Goal: Transaction & Acquisition: Book appointment/travel/reservation

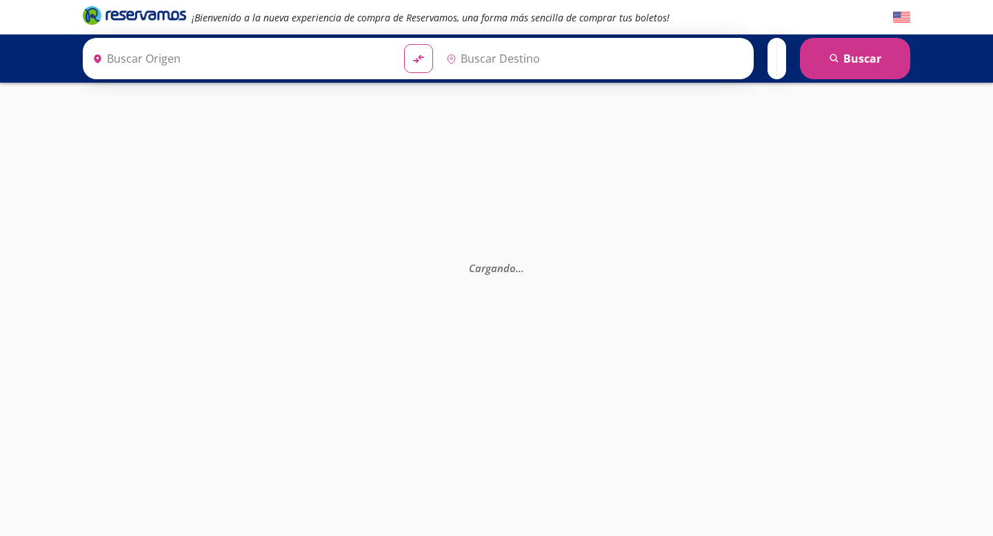
type input "[GEOGRAPHIC_DATA], [GEOGRAPHIC_DATA]"
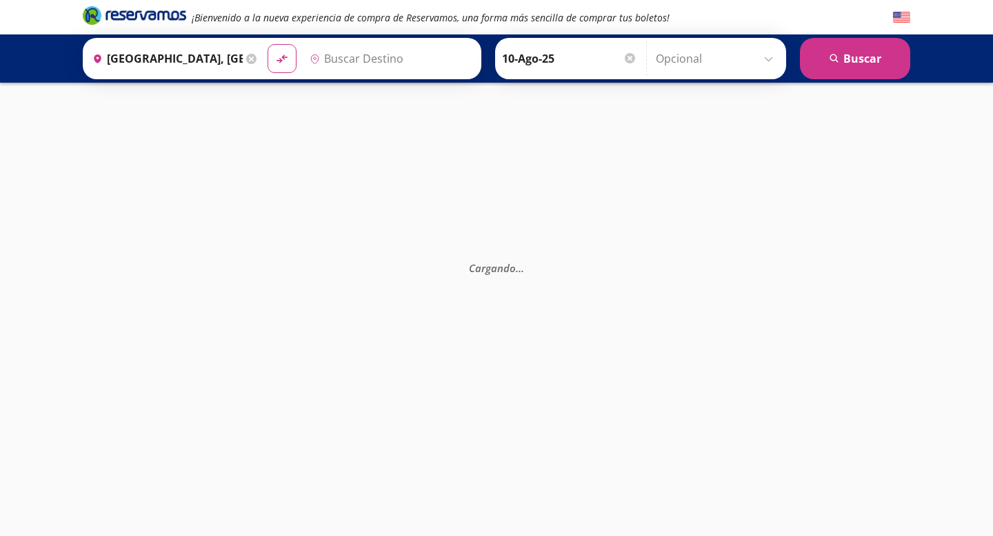
type input "[GEOGRAPHIC_DATA], [GEOGRAPHIC_DATA]"
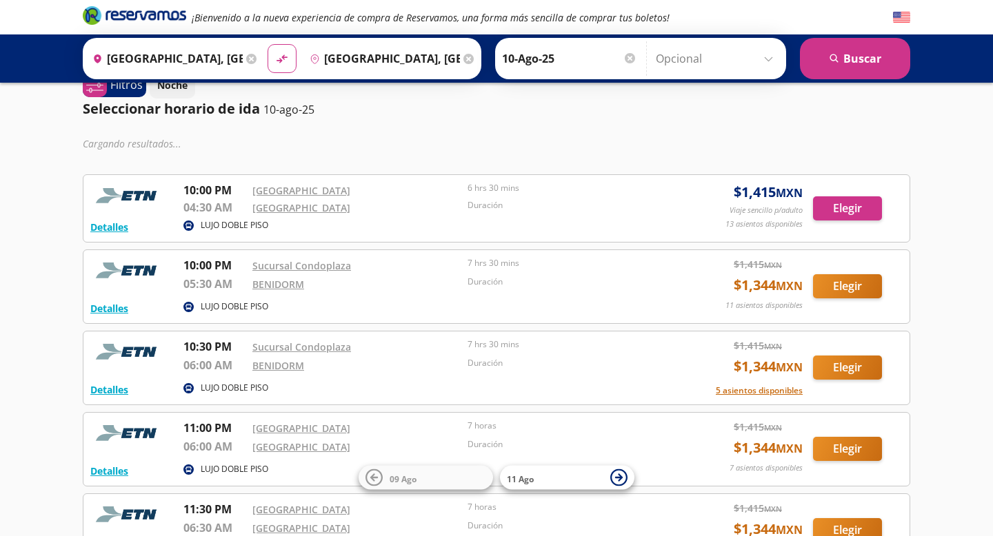
scroll to position [28, 0]
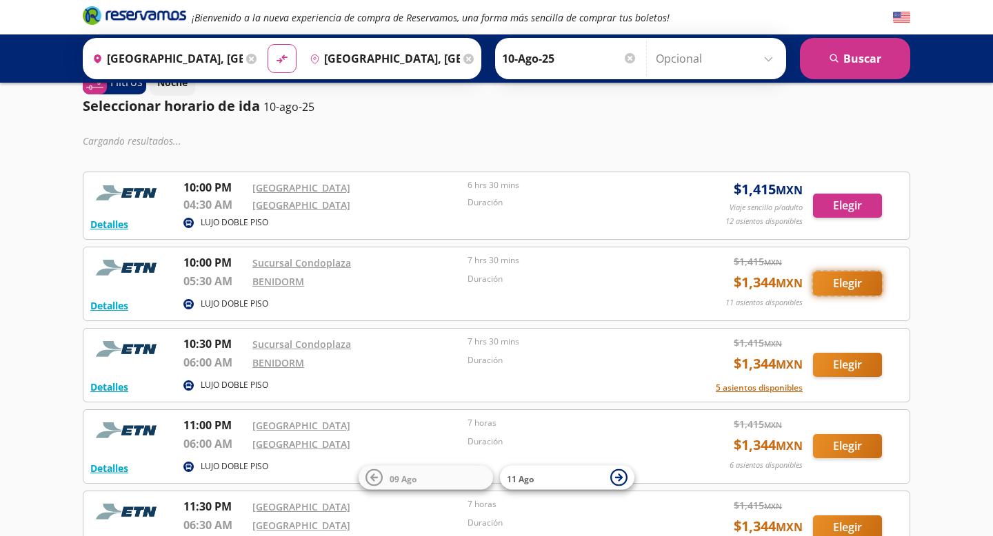
click at [841, 285] on button "Elegir" at bounding box center [847, 284] width 69 height 24
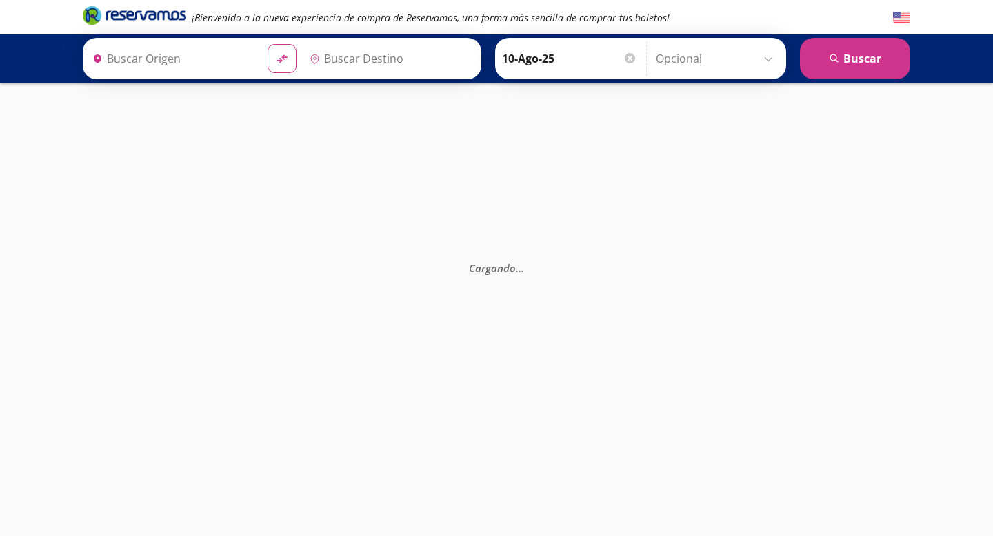
type input "[GEOGRAPHIC_DATA], [GEOGRAPHIC_DATA]"
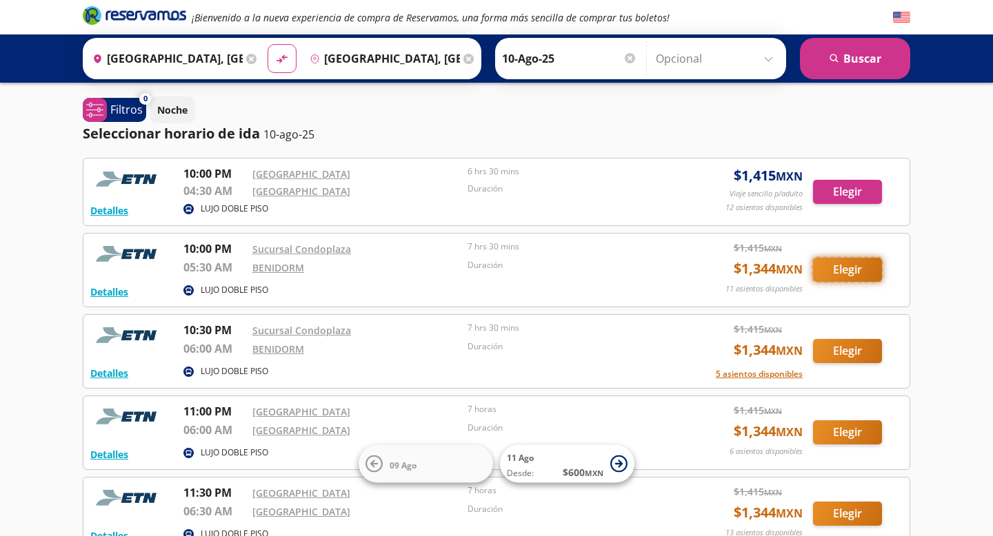
click at [835, 268] on button "Elegir" at bounding box center [847, 270] width 69 height 24
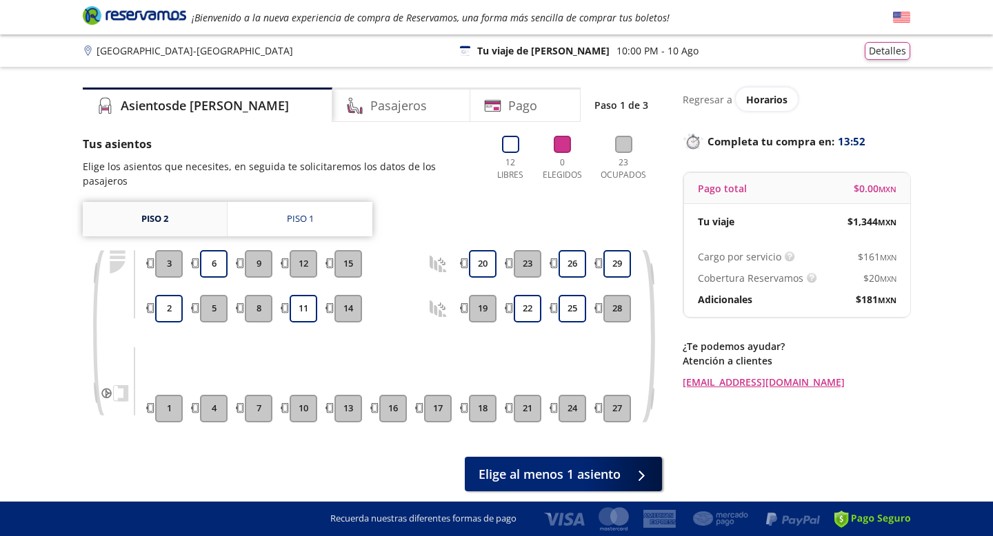
click at [163, 208] on link "Piso 2" at bounding box center [155, 219] width 144 height 34
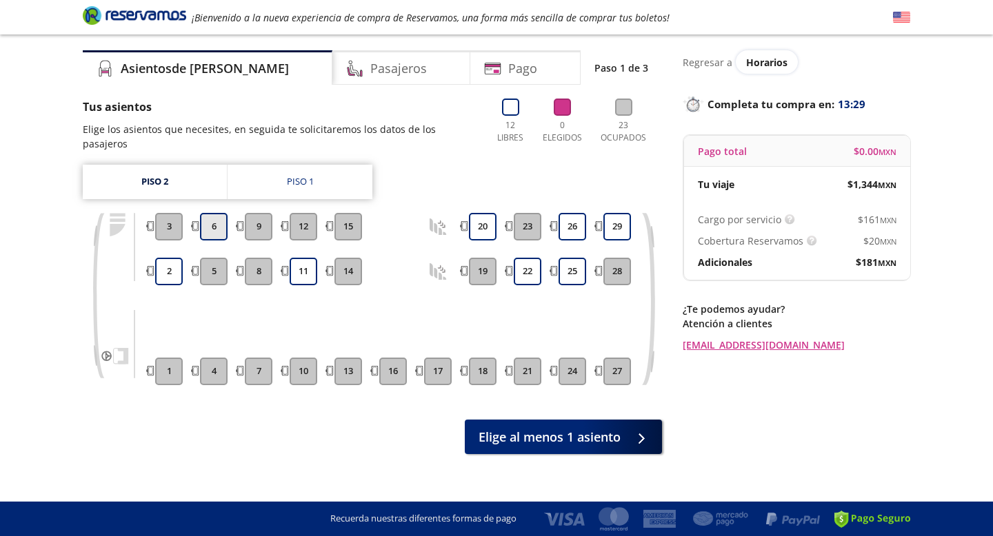
click at [217, 213] on button "6" at bounding box center [214, 227] width 28 height 28
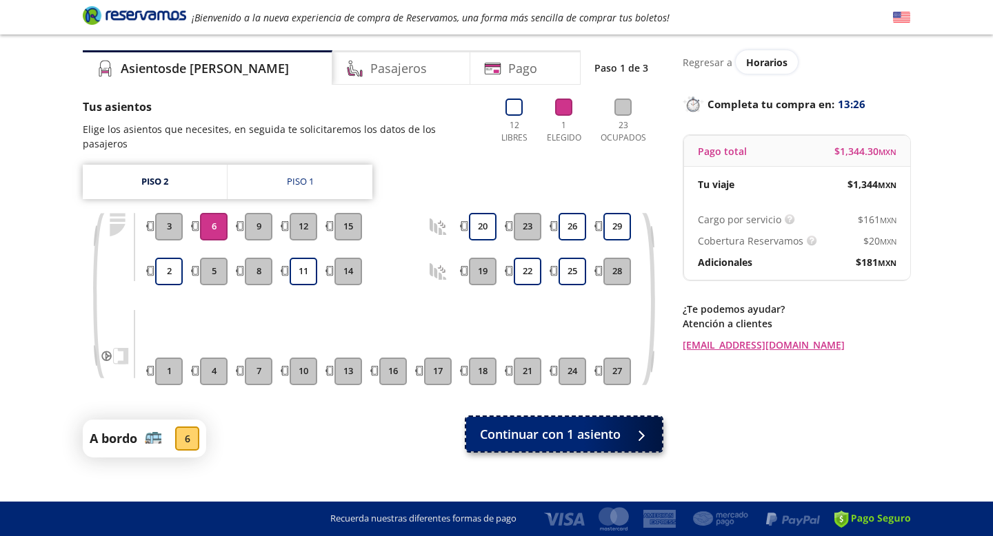
click at [527, 425] on span "Continuar con 1 asiento" at bounding box center [550, 434] width 141 height 19
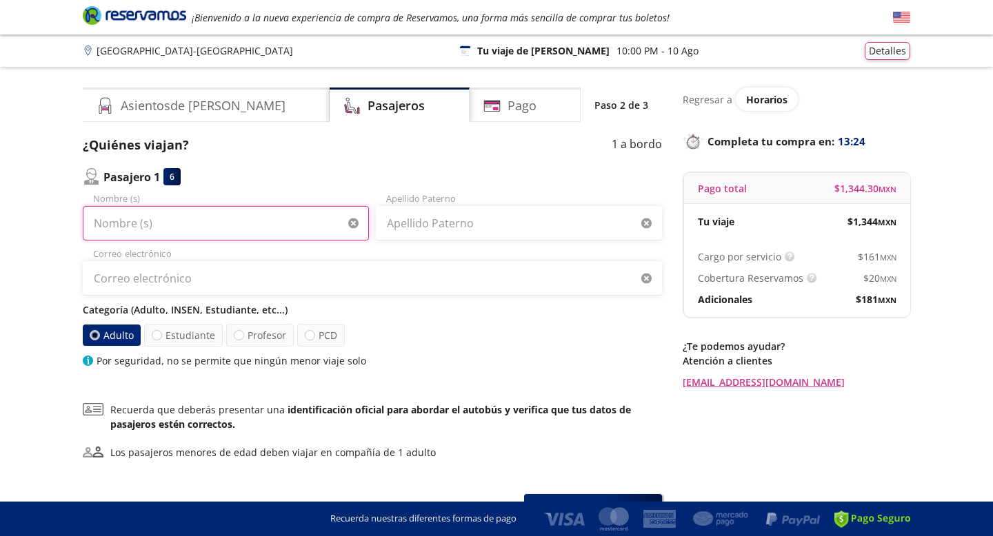
click at [217, 223] on input "Nombre (s)" at bounding box center [226, 223] width 286 height 34
type input "[PERSON_NAME]"
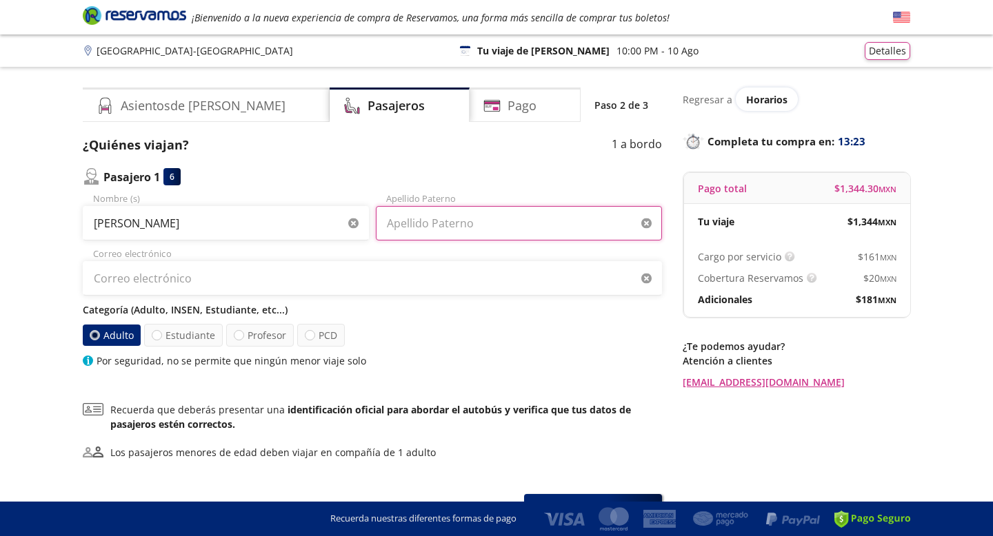
type input "[PERSON_NAME]"
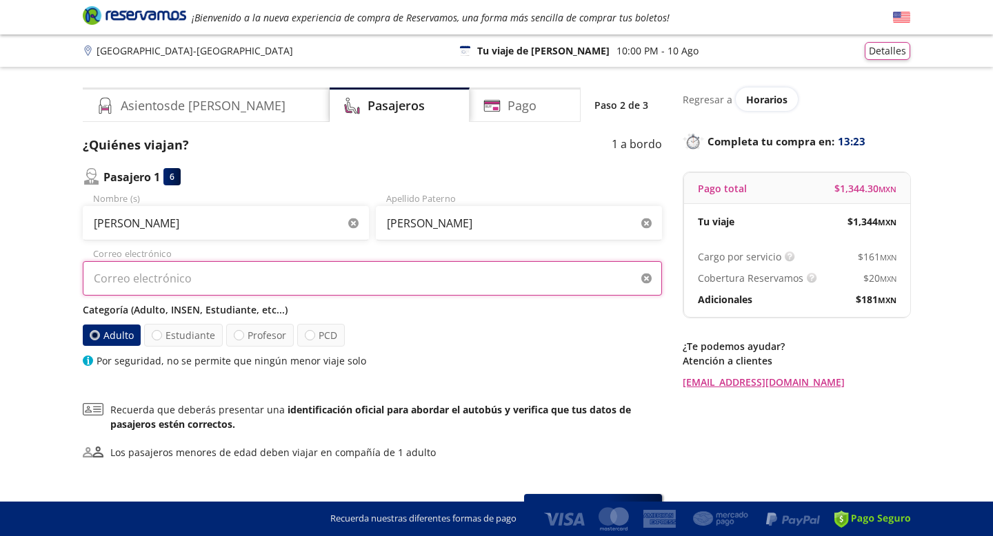
type input "[EMAIL_ADDRESS][DOMAIN_NAME]"
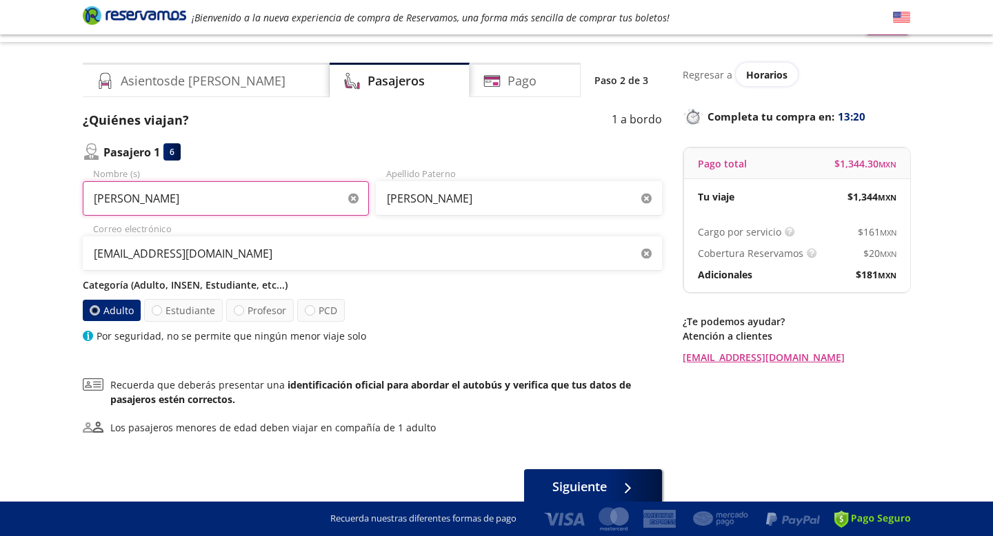
scroll to position [29, 0]
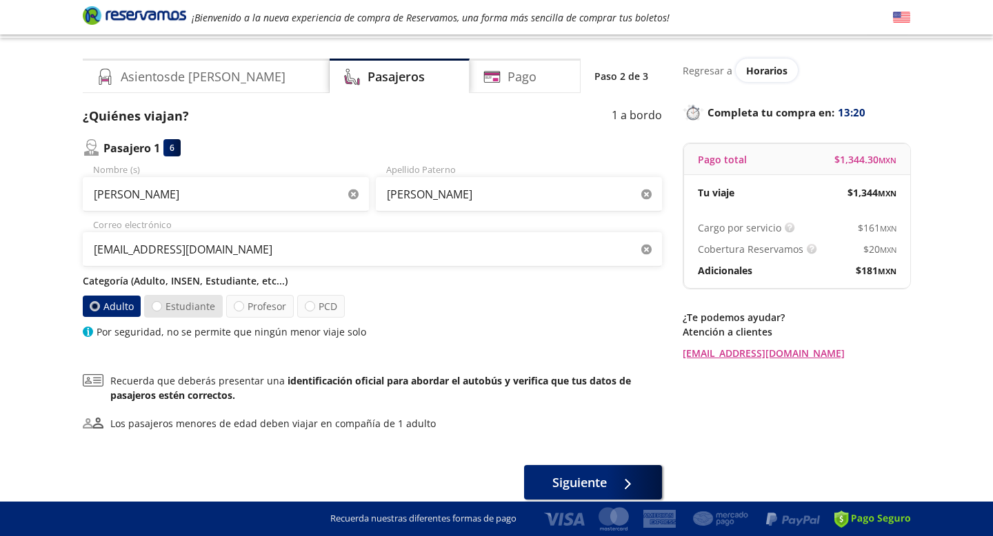
click at [182, 301] on label "Estudiante" at bounding box center [183, 306] width 79 height 23
click at [161, 302] on input "Estudiante" at bounding box center [156, 306] width 9 height 9
radio input "true"
radio input "false"
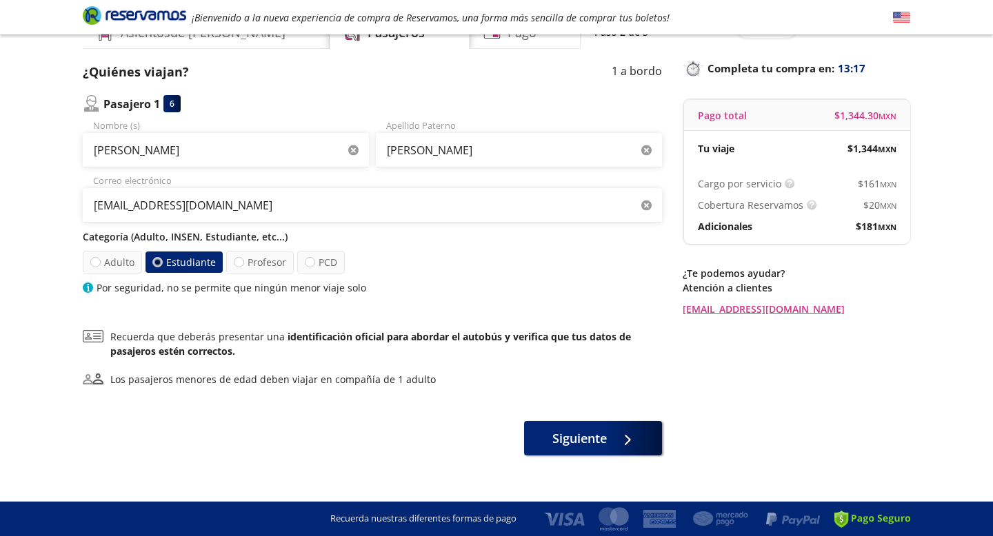
scroll to position [80, 0]
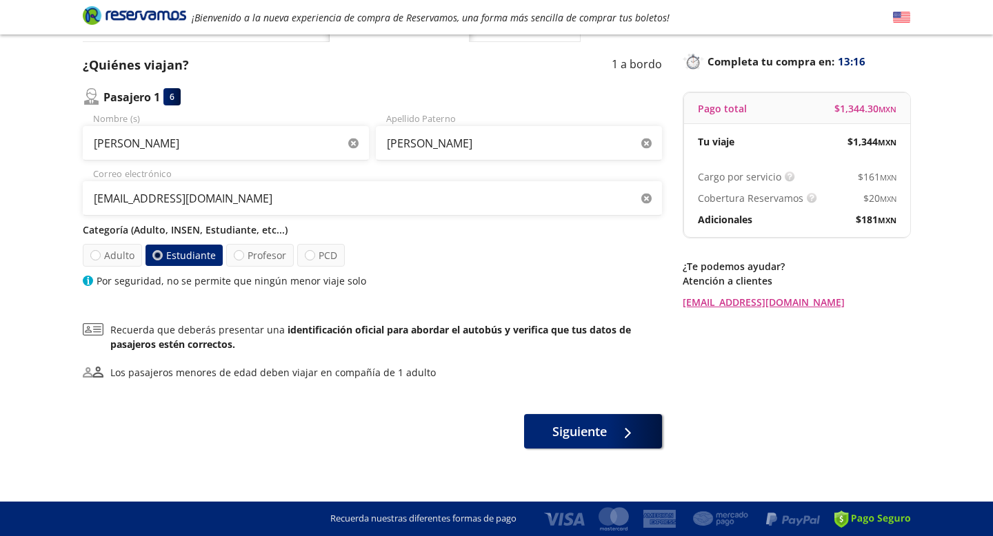
click at [540, 412] on div "¿Quiénes viajan? 1 a bordo Pasajero 1 6 [PERSON_NAME] (s) [PERSON_NAME] Apellid…" at bounding box center [372, 252] width 579 height 393
click at [552, 425] on span "Siguiente" at bounding box center [579, 429] width 54 height 19
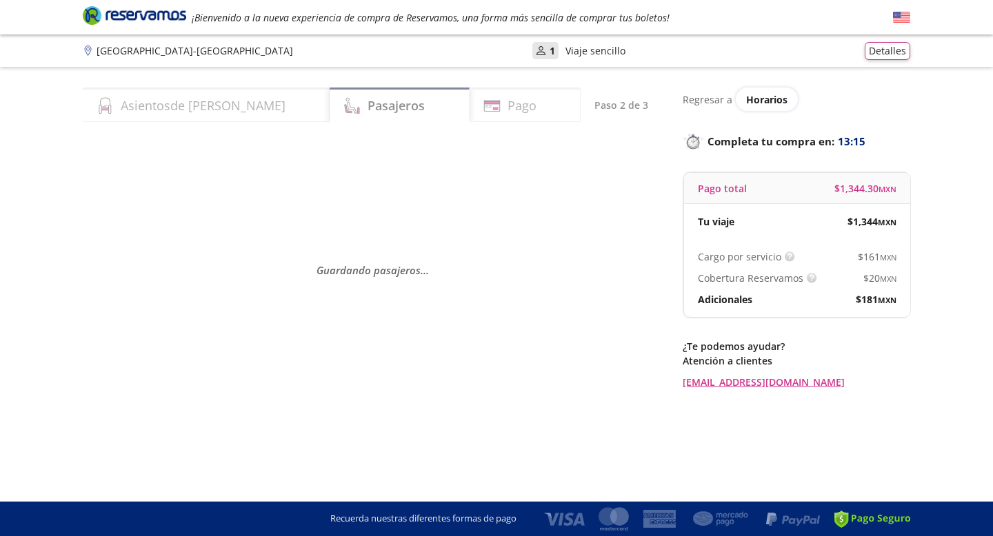
scroll to position [0, 0]
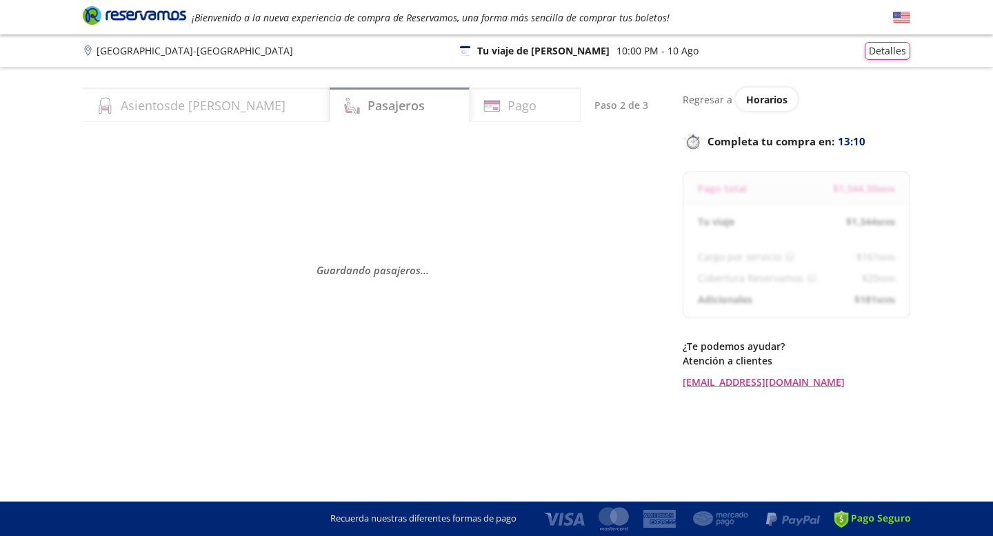
select select "MX"
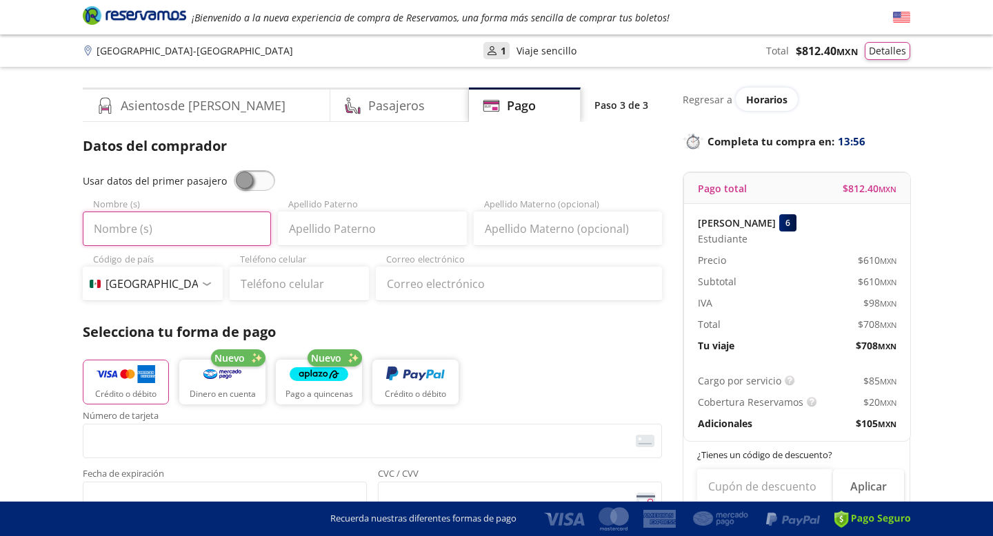
click at [185, 232] on input "Nombre (s)" at bounding box center [177, 229] width 188 height 34
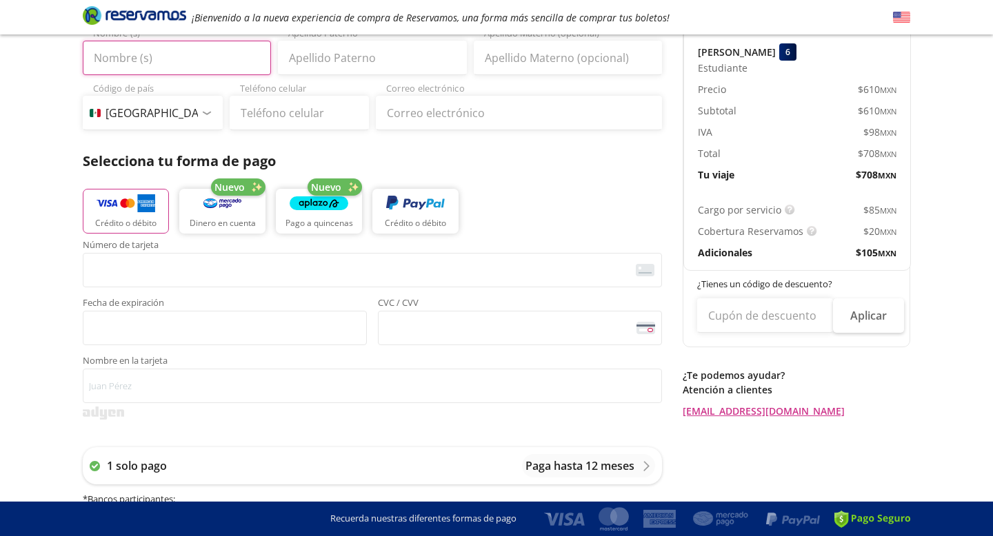
scroll to position [176, 0]
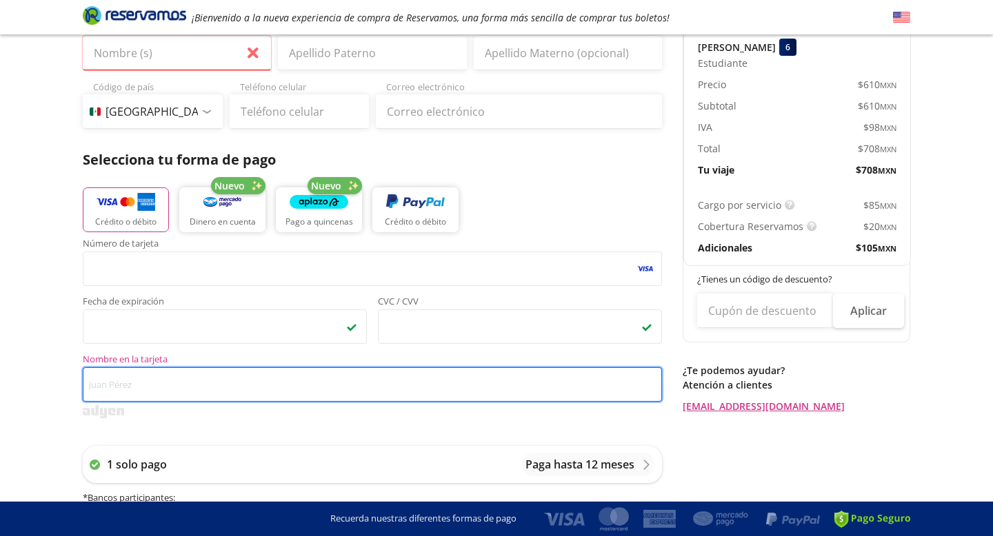
click at [296, 390] on input "Nombre en la tarjeta" at bounding box center [372, 385] width 579 height 34
type input "[PERSON_NAME]"
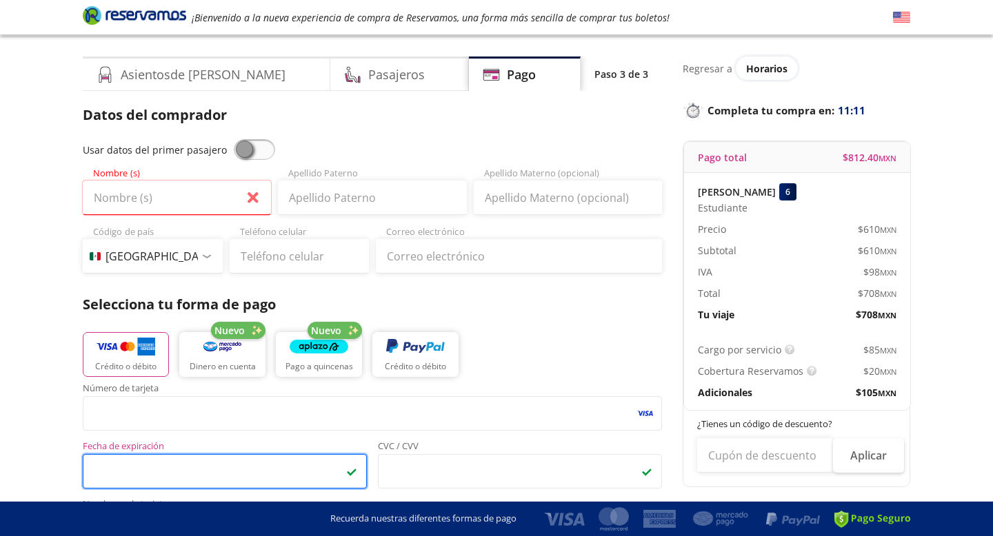
scroll to position [30, 0]
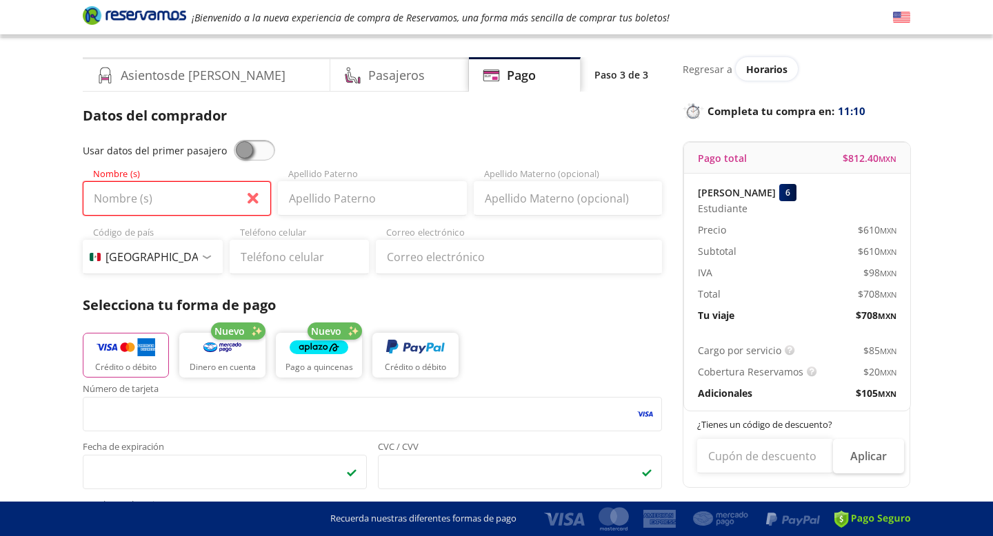
click at [170, 195] on input "Nombre (s)" at bounding box center [177, 198] width 188 height 34
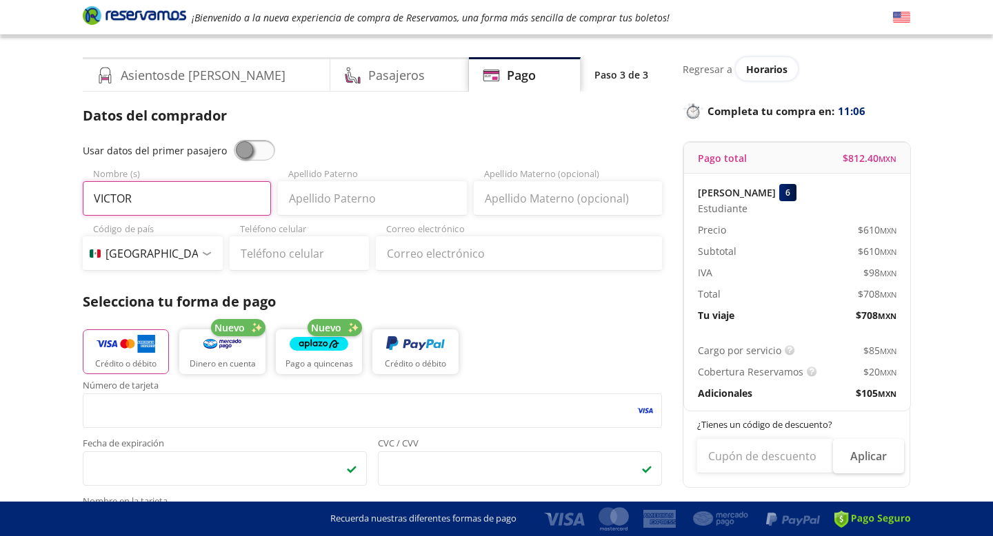
type input "VICTOR"
click at [296, 201] on input "Apellido Paterno" at bounding box center [372, 198] width 188 height 34
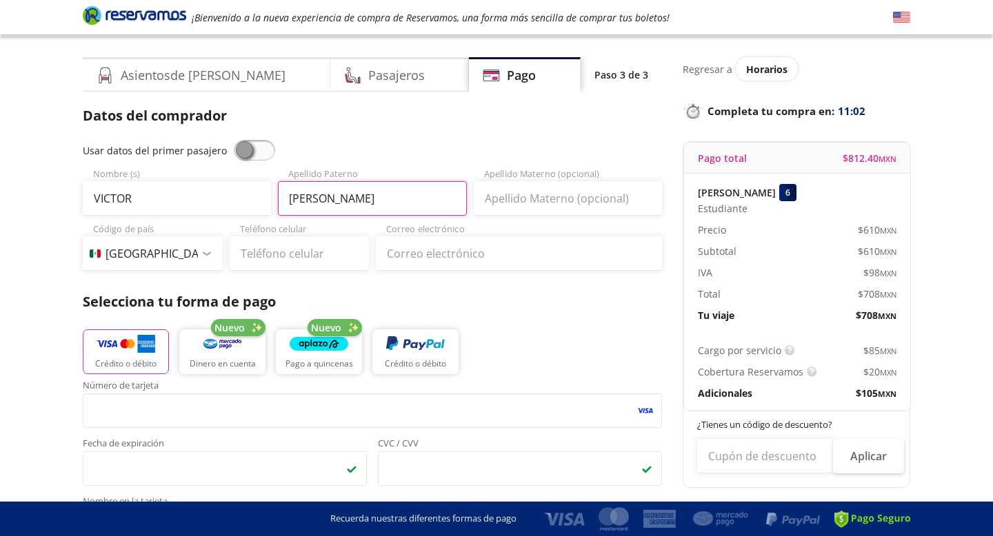
click at [311, 201] on input "[PERSON_NAME]" at bounding box center [372, 198] width 188 height 34
type input "RIOS"
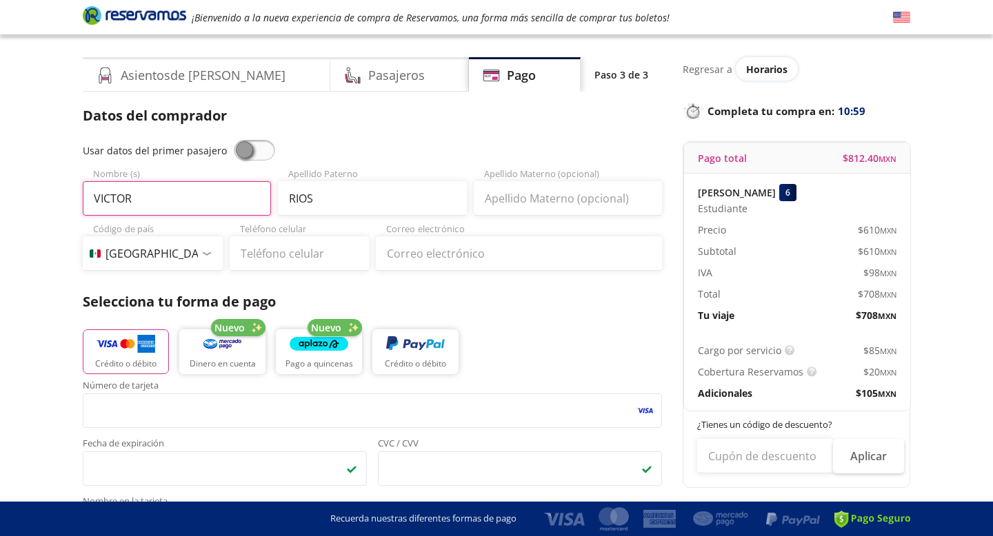
click at [221, 185] on input "VICTOR" at bounding box center [177, 198] width 188 height 34
click at [220, 185] on input "VICTOR" at bounding box center [177, 198] width 188 height 34
click at [210, 194] on input "VICTOR" at bounding box center [177, 198] width 188 height 34
type input "[PERSON_NAME]"
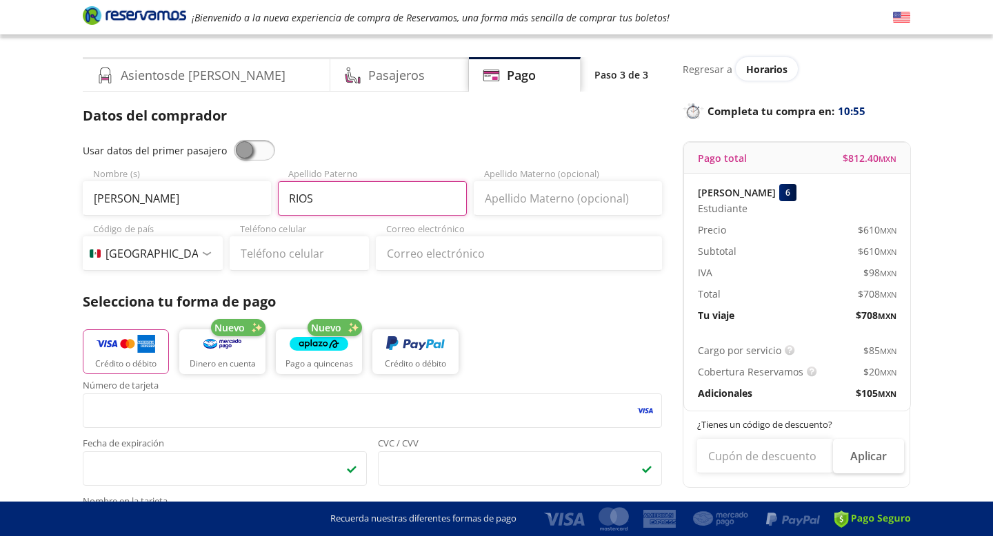
click at [344, 201] on input "RIOS" at bounding box center [372, 198] width 188 height 34
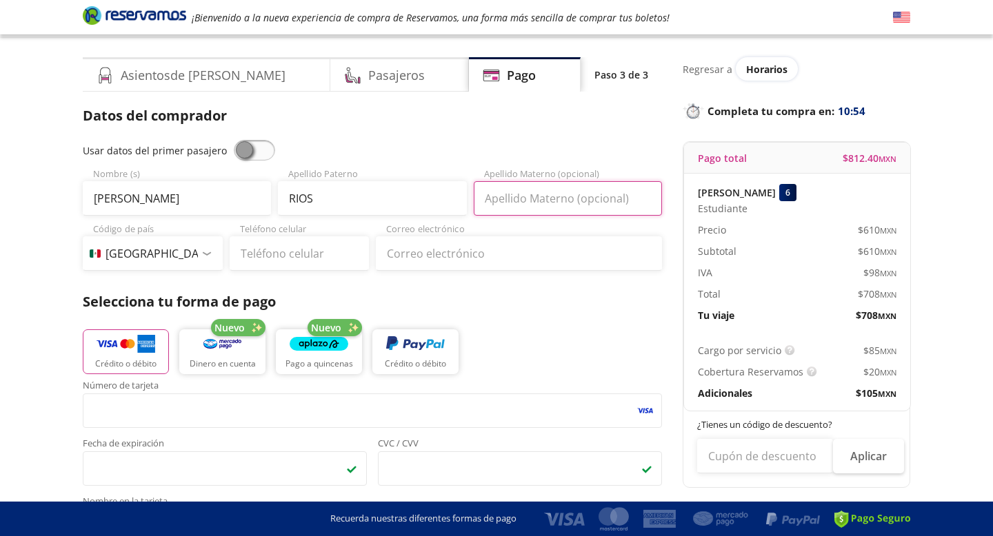
click at [552, 208] on input "Apellido Materno (opcional)" at bounding box center [568, 198] width 188 height 34
type input "[PERSON_NAME]"
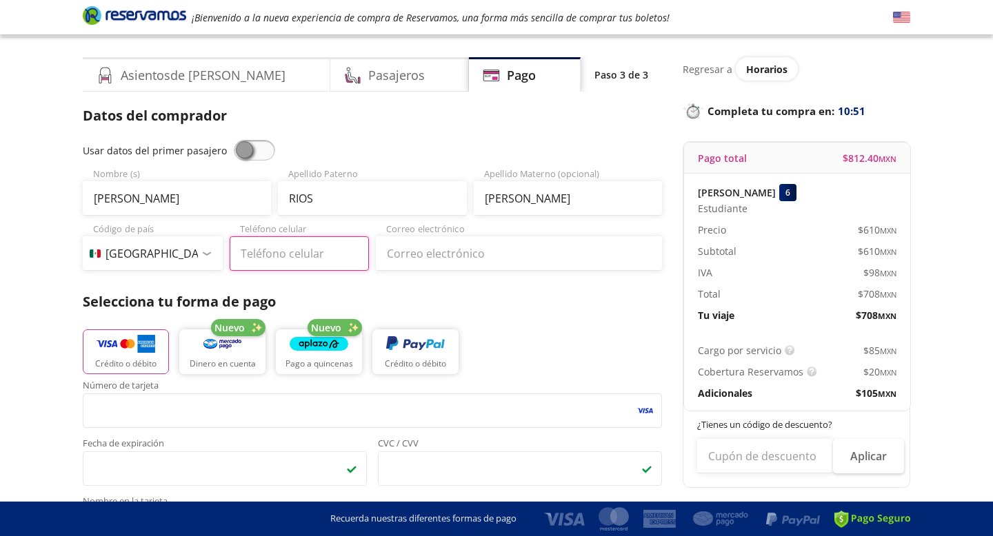
click at [281, 251] on input "Teléfono celular" at bounding box center [300, 254] width 140 height 34
type input "33 1373 0433"
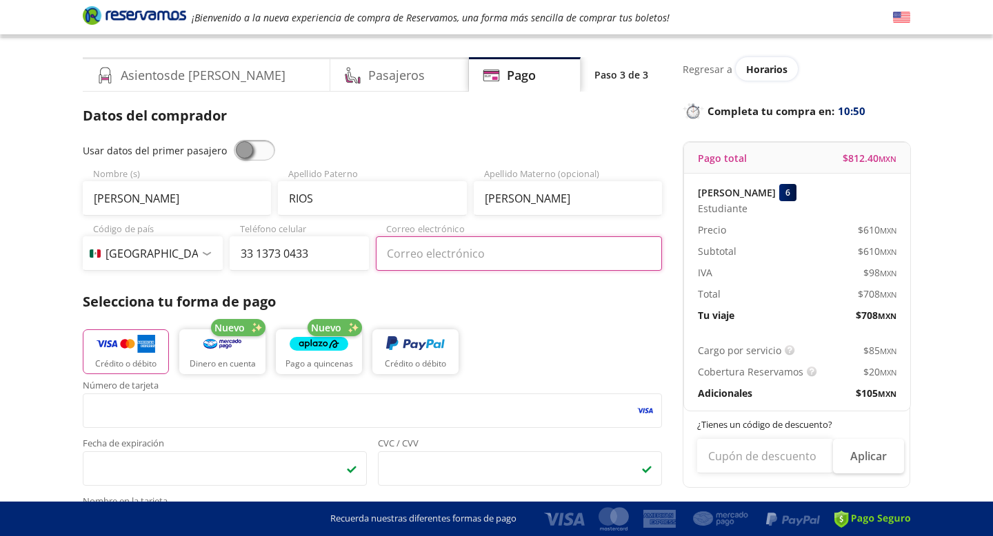
type input "[EMAIL_ADDRESS][DOMAIN_NAME]"
click at [541, 322] on div "Crédito o débito Nuevo Dinero en cuenta Nuevo Pago a quincenas Crédito o débito" at bounding box center [372, 350] width 579 height 62
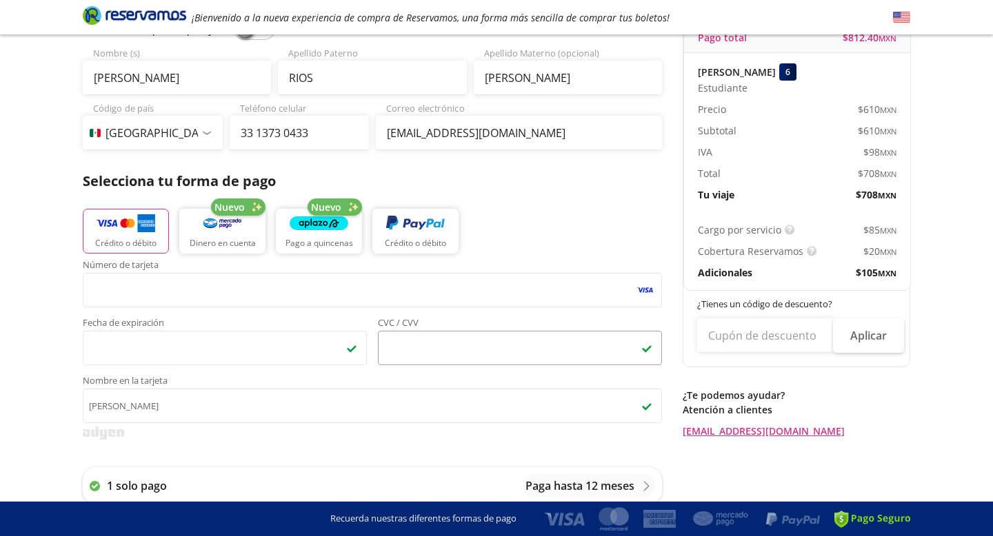
scroll to position [153, 0]
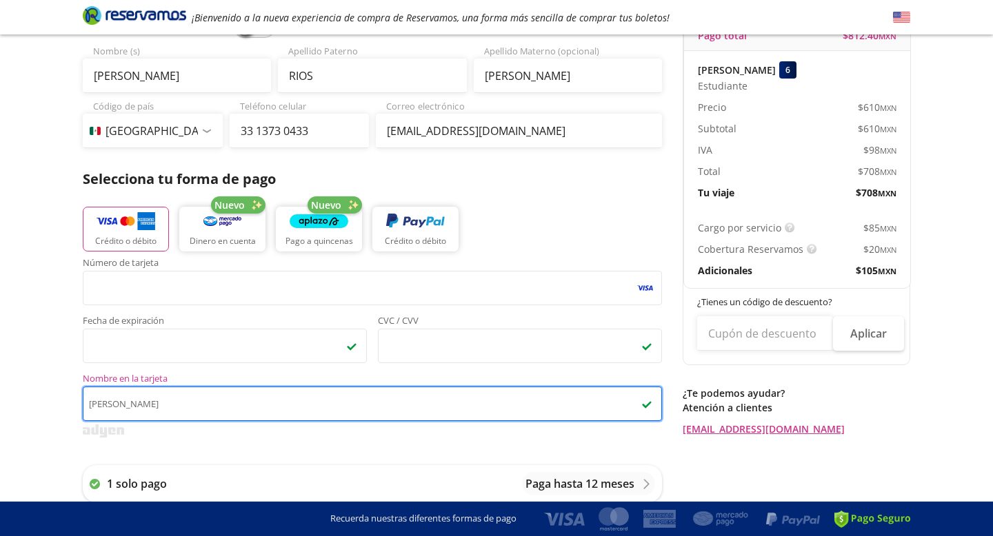
click at [275, 400] on input "[PERSON_NAME]" at bounding box center [372, 404] width 579 height 34
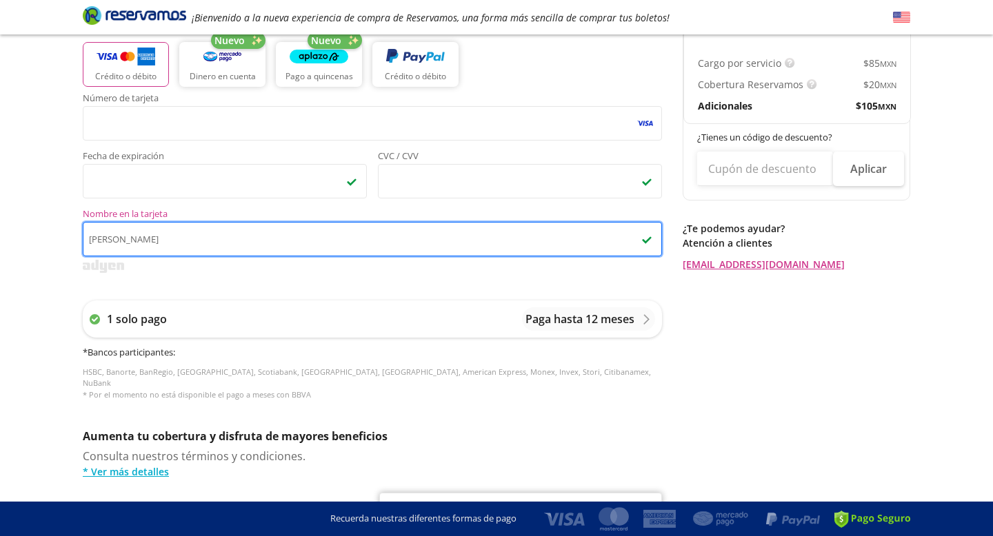
scroll to position [347, 0]
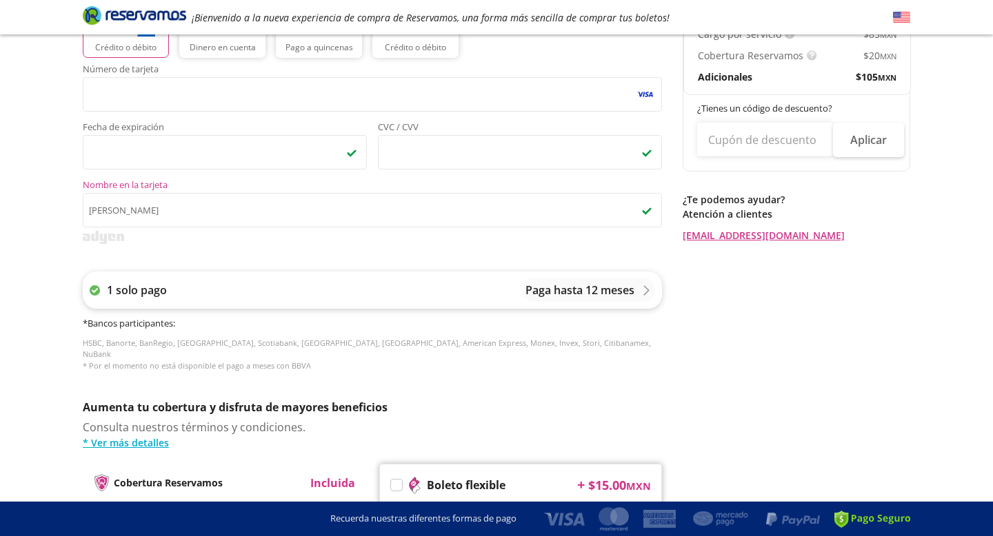
click at [535, 289] on p "Paga hasta 12 meses" at bounding box center [579, 290] width 109 height 17
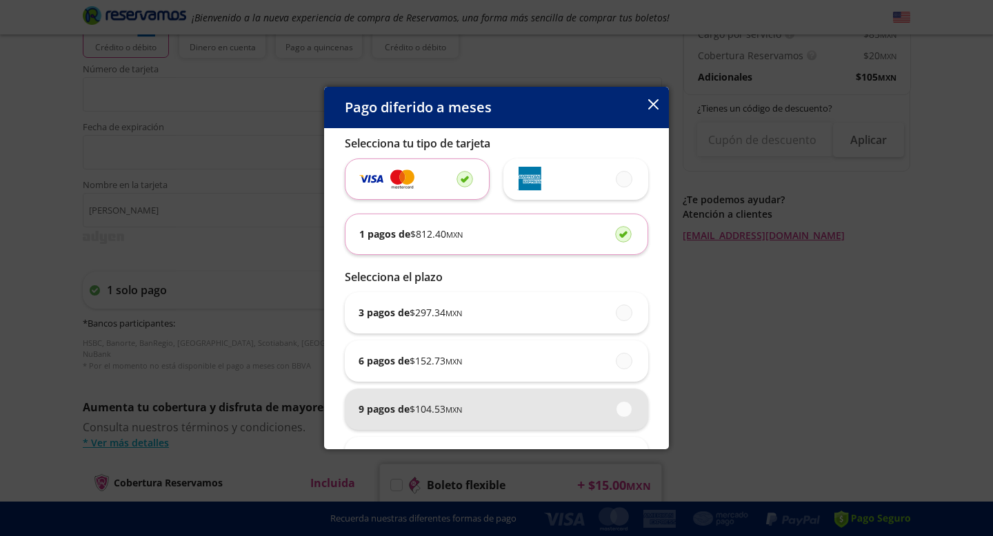
click at [476, 414] on div "9 pagos de $ 104.53 MXN" at bounding box center [497, 409] width 276 height 41
click at [616, 414] on input "9 pagos de $ 104.53 MXN" at bounding box center [620, 409] width 9 height 9
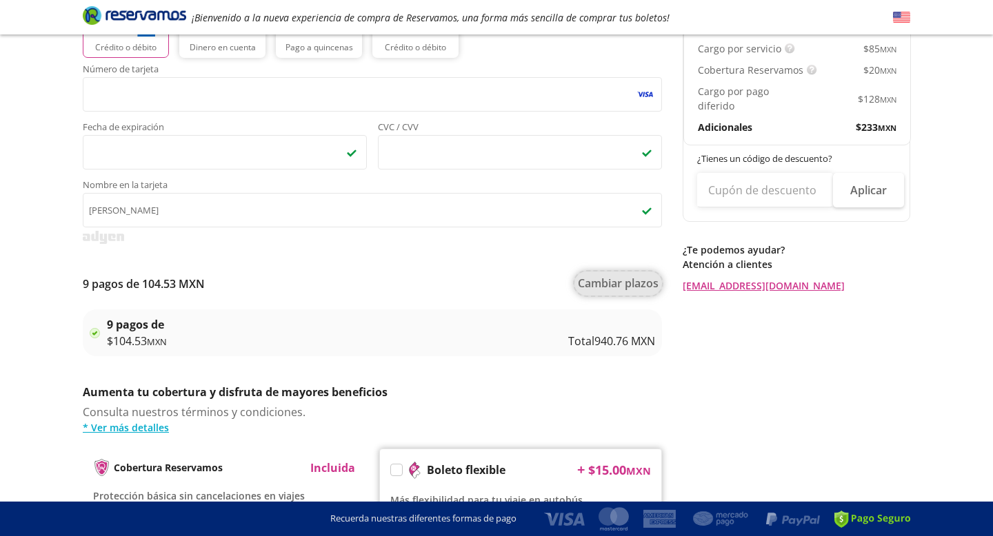
click at [625, 290] on button "Cambiar plazos" at bounding box center [618, 284] width 88 height 24
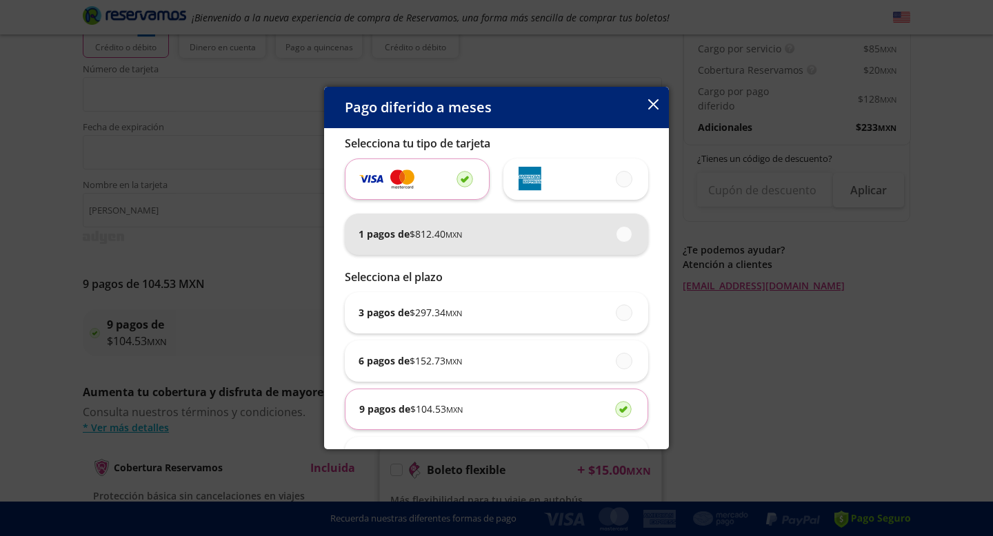
click at [497, 236] on div "1 pagos de $ 812.40 MXN" at bounding box center [497, 234] width 276 height 41
click at [616, 236] on input "1 pagos de $ 812.40 MXN" at bounding box center [620, 234] width 9 height 9
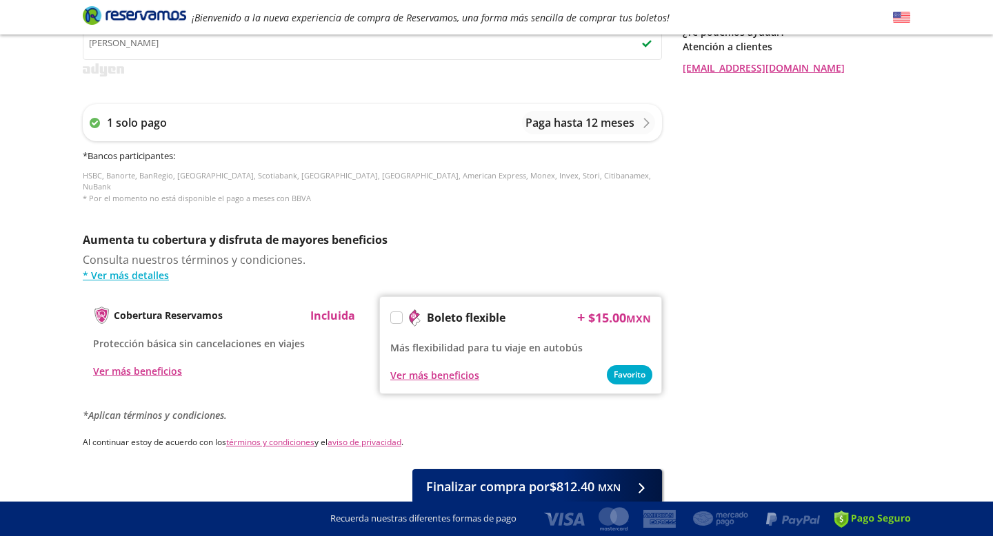
scroll to position [568, 0]
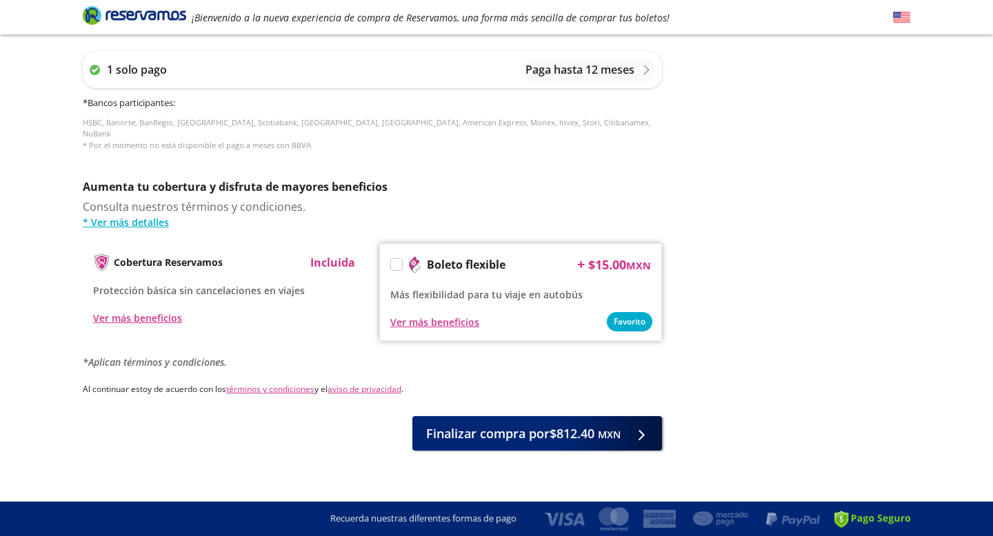
click at [396, 259] on label at bounding box center [396, 264] width 11 height 11
click at [396, 263] on input "Boleto flexible" at bounding box center [395, 267] width 9 height 9
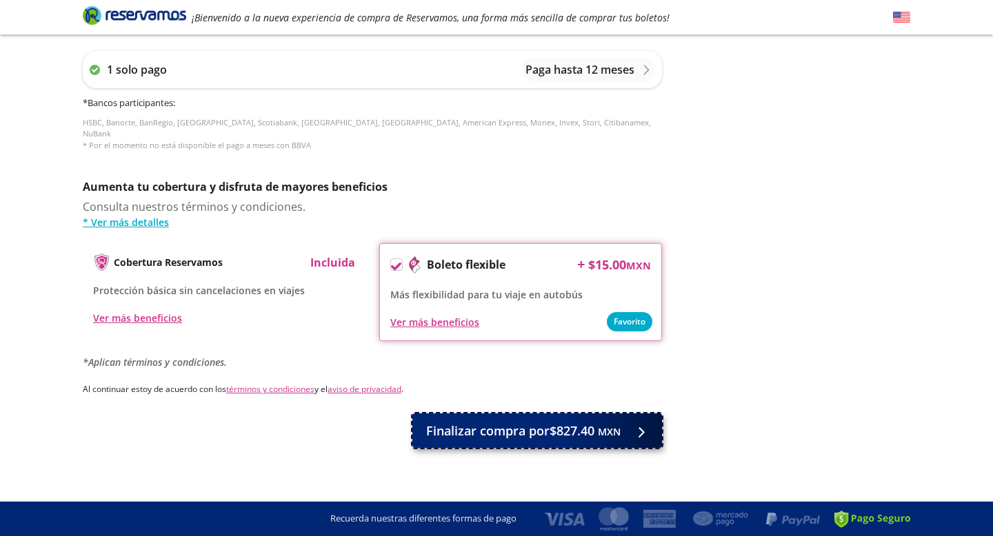
click at [503, 422] on span "Finalizar compra por $827.40 MXN" at bounding box center [523, 431] width 194 height 19
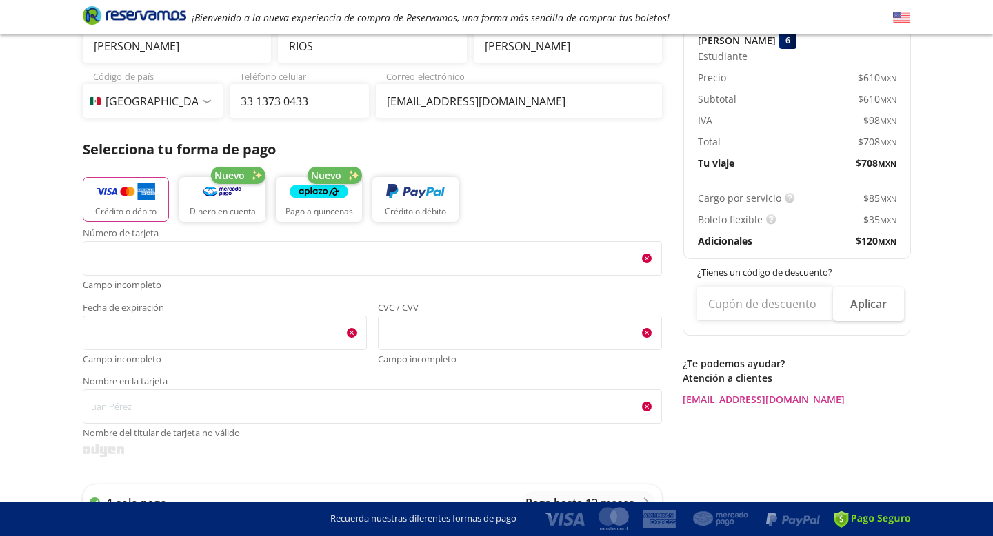
scroll to position [182, 0]
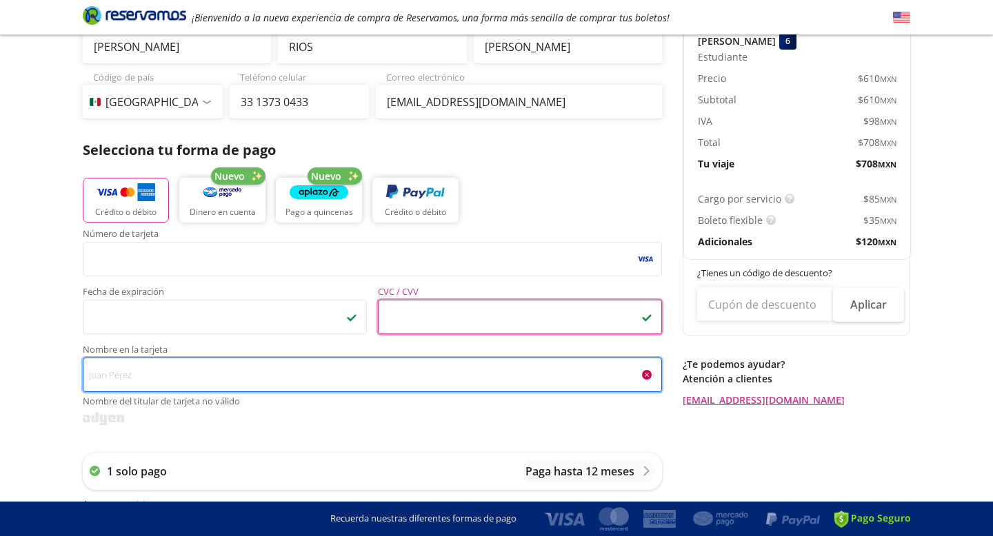
click at [374, 363] on input "Nombre en la tarjeta Nombre del titular de tarjeta no válido" at bounding box center [372, 375] width 579 height 34
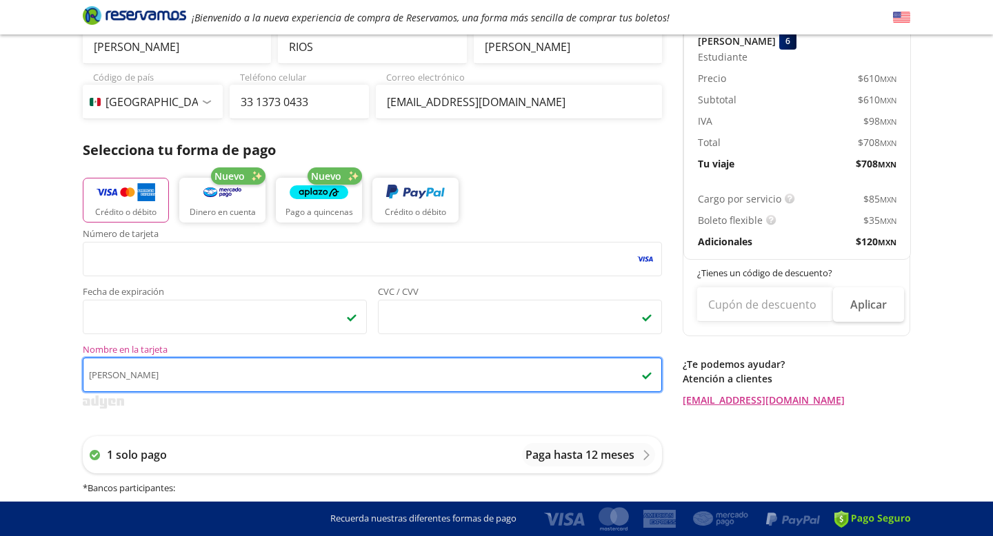
type input "[PERSON_NAME]"
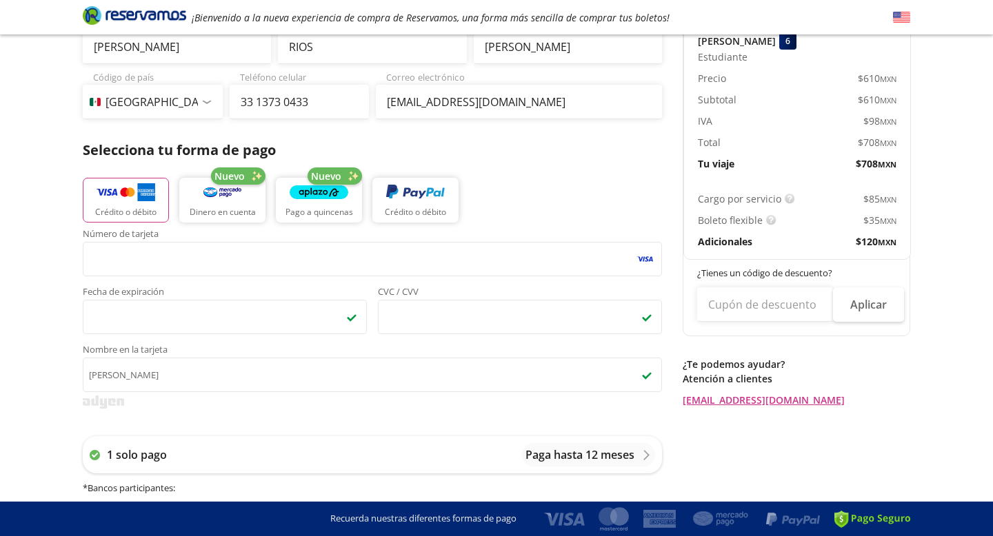
click at [241, 418] on div "Número de tarjeta <p>Your browser does not support iframes.</p> Fecha de expira…" at bounding box center [372, 390] width 579 height 321
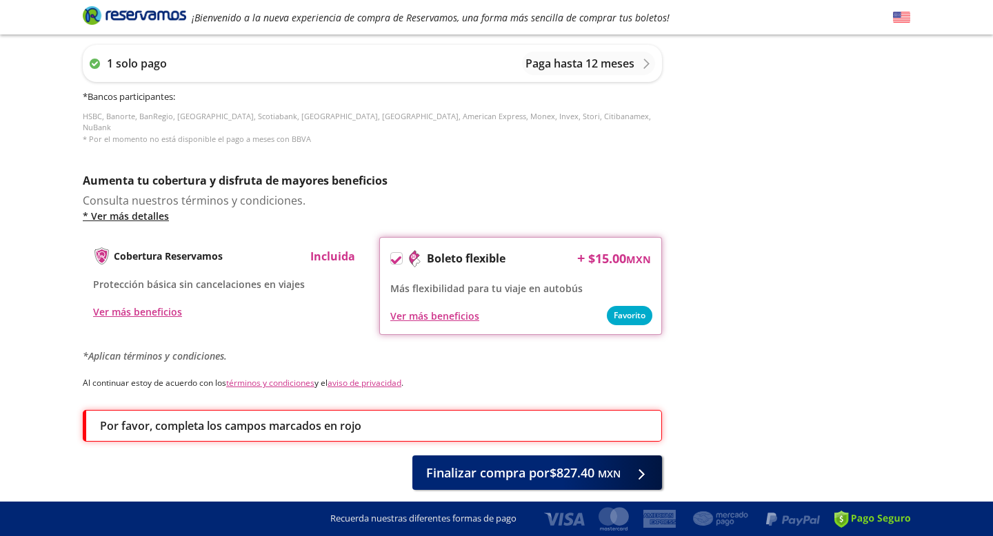
scroll to position [613, 0]
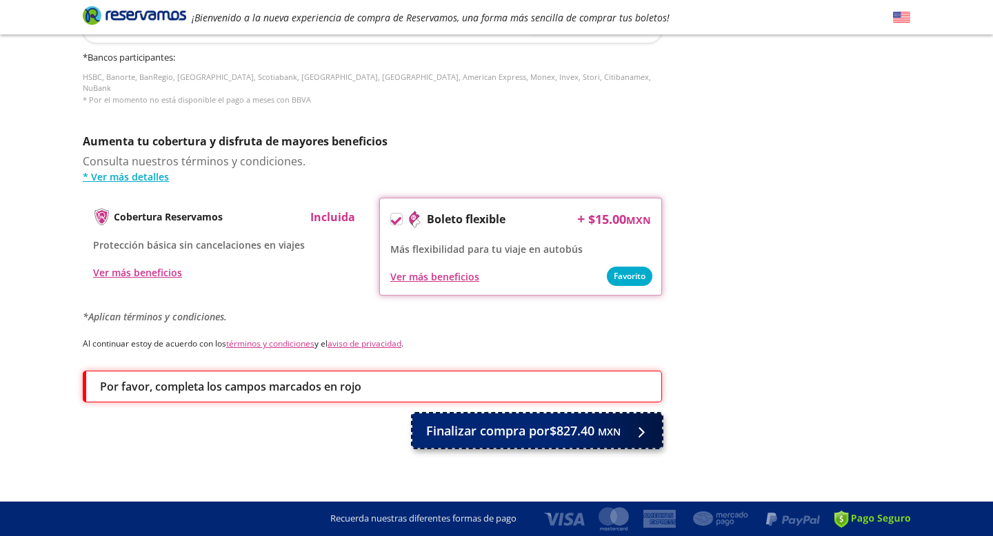
click at [478, 422] on span "Finalizar compra por $827.40 MXN" at bounding box center [523, 431] width 194 height 19
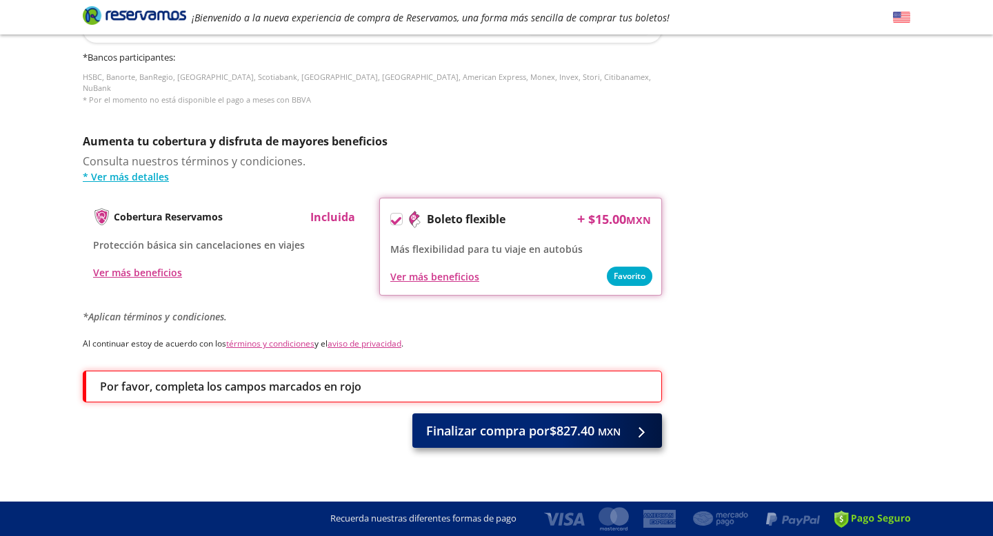
scroll to position [0, 0]
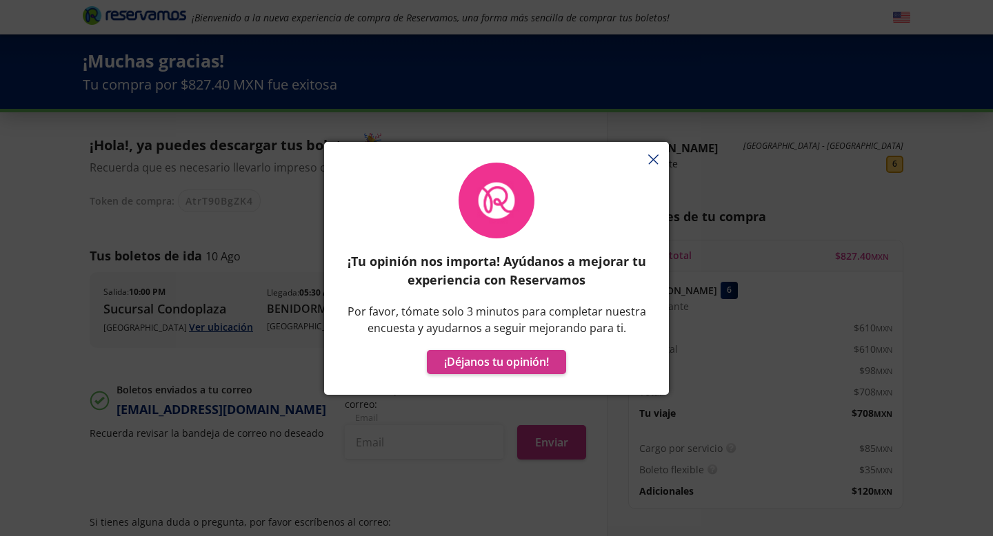
click at [645, 157] on div "¡Tu opinión nos importa! Ayúdanos a mejorar tu experiencia con Reservamos Por f…" at bounding box center [496, 275] width 345 height 239
click at [652, 158] on div "¡Tu opinión nos importa! Ayúdanos a mejorar tu experiencia con Reservamos Por f…" at bounding box center [496, 275] width 345 height 239
click at [659, 149] on div at bounding box center [496, 149] width 345 height 14
click at [659, 151] on div at bounding box center [496, 149] width 345 height 14
click at [649, 165] on div "¡Tu opinión nos importa! Ayúdanos a mejorar tu experiencia con Reservamos Por f…" at bounding box center [496, 275] width 345 height 239
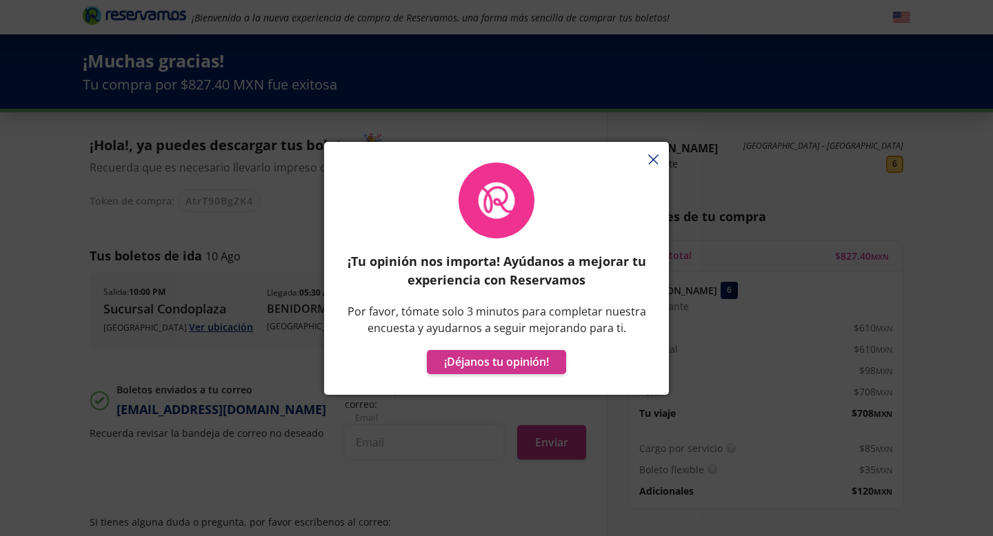
click at [651, 161] on div "¡Tu opinión nos importa! Ayúdanos a mejorar tu experiencia con Reservamos Por f…" at bounding box center [496, 275] width 345 height 239
click at [654, 154] on icon "button" at bounding box center [653, 159] width 10 height 10
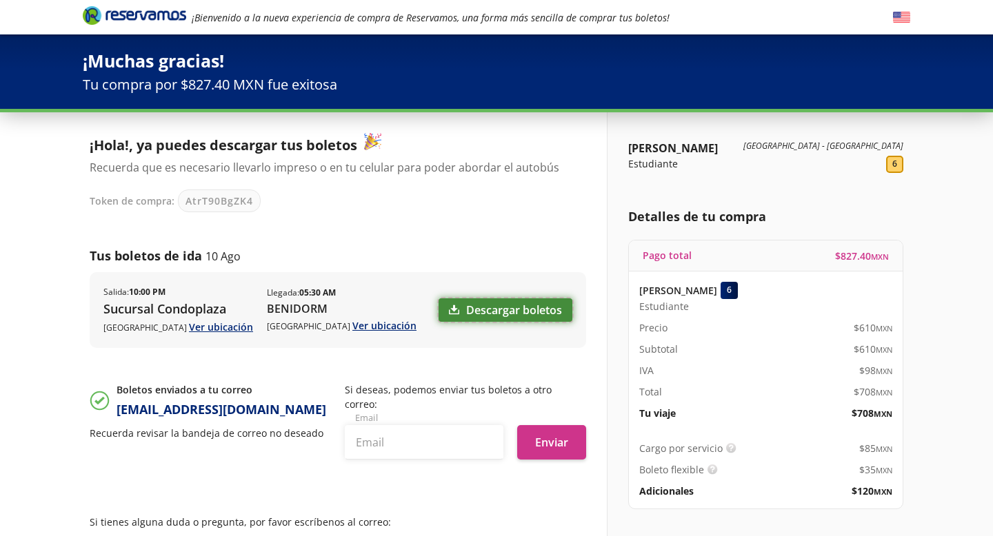
click at [485, 311] on link "Descargar boletos" at bounding box center [506, 310] width 134 height 23
